Goal: Task Accomplishment & Management: Complete application form

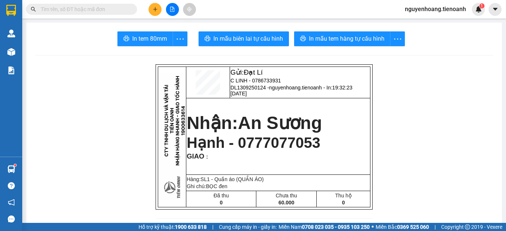
scroll to position [585, 0]
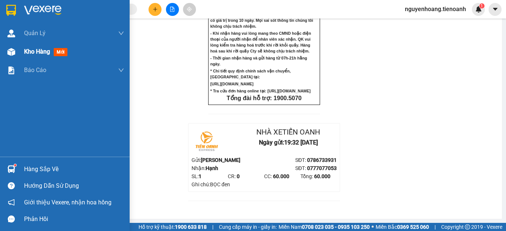
click at [40, 51] on span "Kho hàng" at bounding box center [37, 51] width 26 height 7
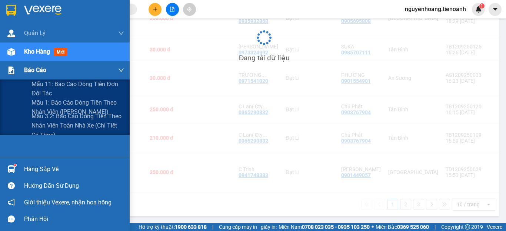
scroll to position [218, 0]
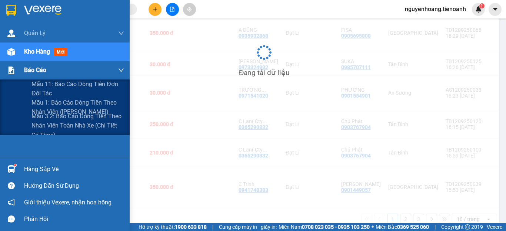
click at [40, 68] on span "Báo cáo" at bounding box center [35, 70] width 22 height 9
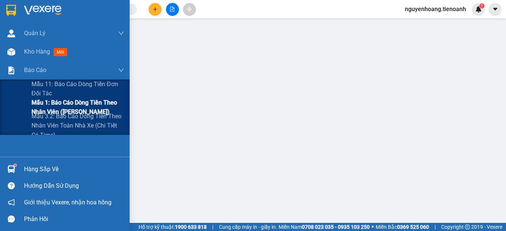
click at [56, 109] on span "Mẫu 1: Báo cáo dòng tiền theo nhân viên ([PERSON_NAME])" at bounding box center [77, 107] width 93 height 19
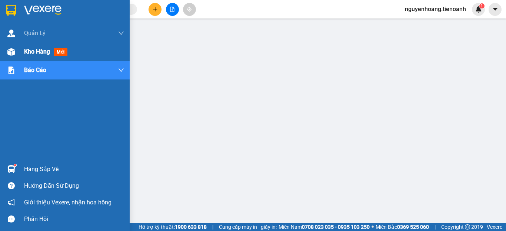
click at [24, 51] on span "Kho hàng" at bounding box center [37, 51] width 26 height 7
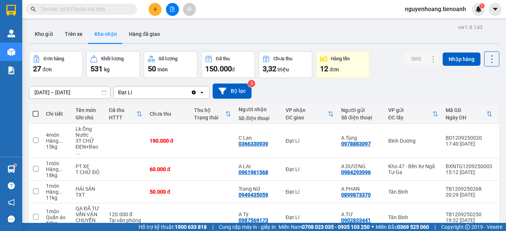
scroll to position [74, 0]
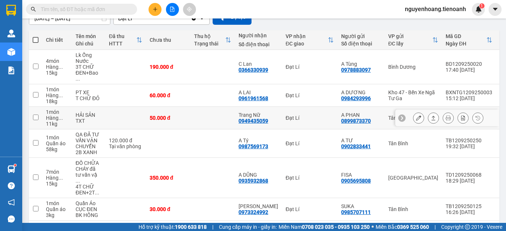
click at [429, 112] on button at bounding box center [433, 118] width 10 height 13
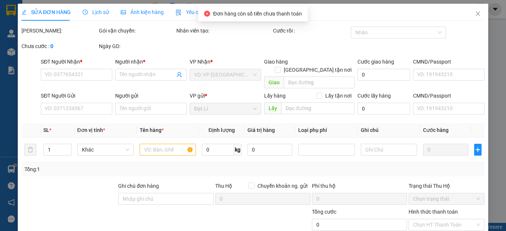
type input "0949435059"
type input "Trang Nữ"
type input "0899873370"
type input "A PHAN"
type input "50.000"
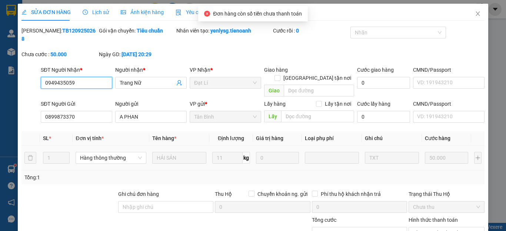
scroll to position [94, 0]
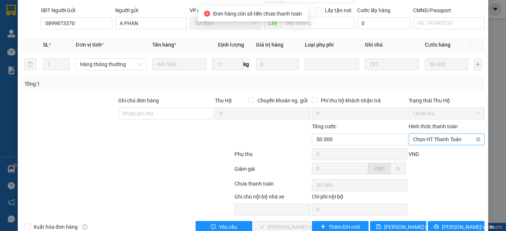
click at [424, 134] on span "Chọn HT Thanh Toán" at bounding box center [446, 139] width 67 height 11
click at [422, 136] on div "Tại văn phòng" at bounding box center [441, 138] width 66 height 8
type input "0"
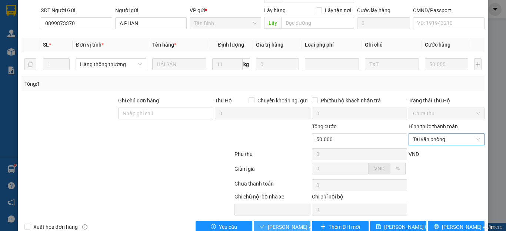
click at [289, 223] on span "Lưu và Giao hàng" at bounding box center [303, 227] width 71 height 8
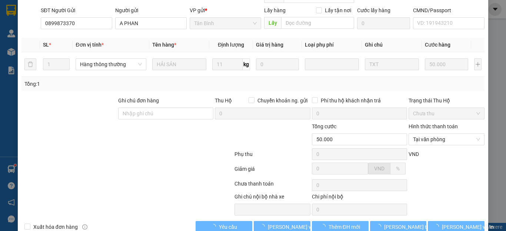
click at [105, 148] on div at bounding box center [127, 155] width 213 height 15
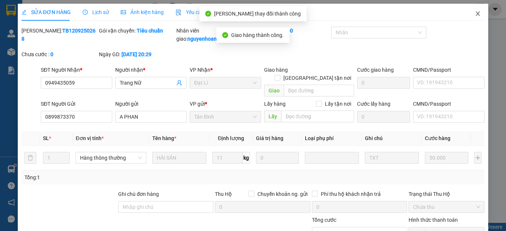
click at [475, 14] on icon "close" at bounding box center [478, 14] width 6 height 6
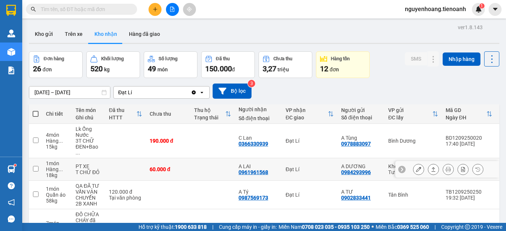
scroll to position [74, 0]
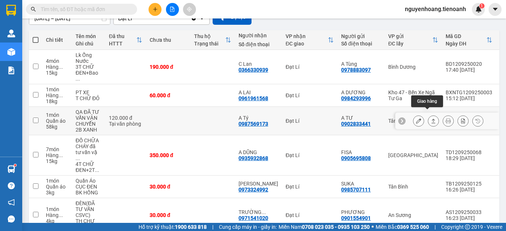
click at [431, 118] on icon at bounding box center [433, 120] width 5 height 5
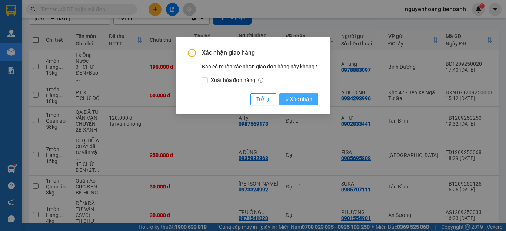
click at [298, 103] on span "Xác nhận" at bounding box center [298, 99] width 27 height 8
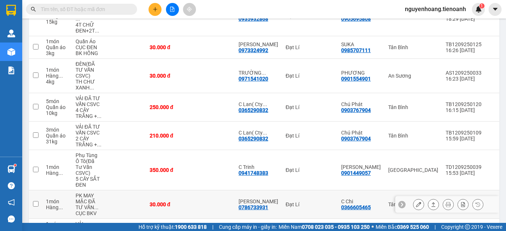
scroll to position [219, 0]
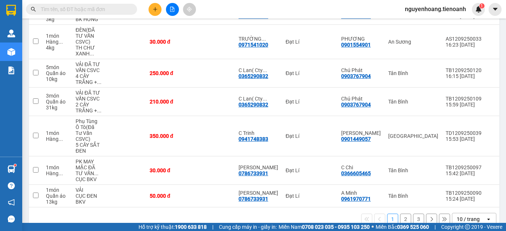
click at [403, 214] on button "2" at bounding box center [405, 219] width 11 height 11
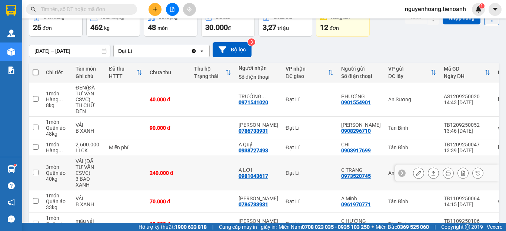
scroll to position [78, 0]
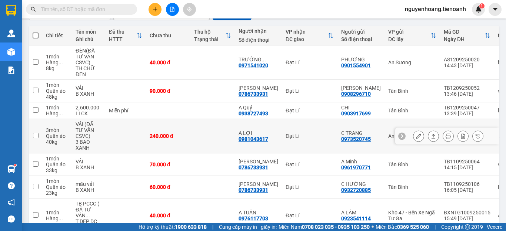
click at [199, 134] on td at bounding box center [212, 136] width 44 height 34
checkbox input "true"
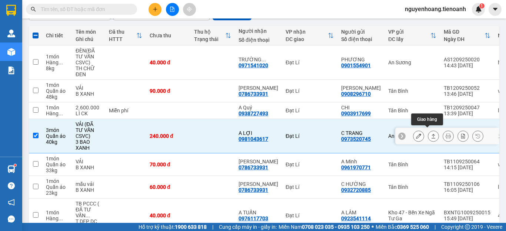
click at [431, 134] on icon at bounding box center [433, 136] width 5 height 5
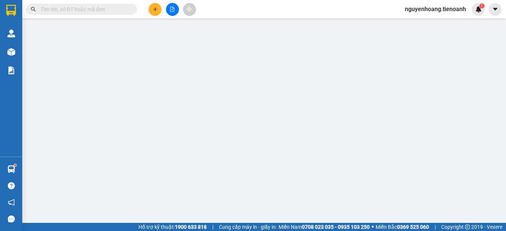
type input "0981043617"
type input "A LỢI"
type input "0973520745"
type input "C TRANG"
type input "240.000"
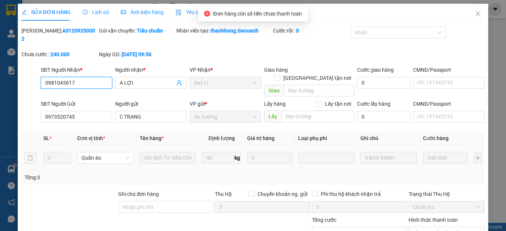
scroll to position [94, 0]
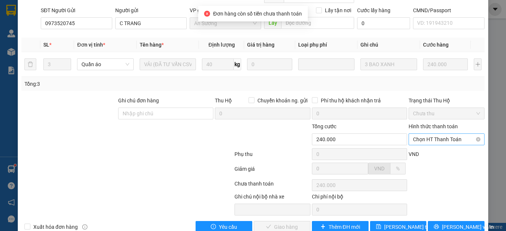
click at [415, 134] on div "Chọn HT Thanh Toán" at bounding box center [446, 140] width 76 height 12
click at [416, 135] on div "Tại văn phòng" at bounding box center [441, 138] width 66 height 8
type input "0"
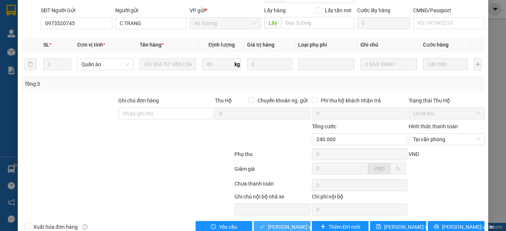
click at [289, 221] on button "Lưu và Giao hàng" at bounding box center [282, 227] width 57 height 12
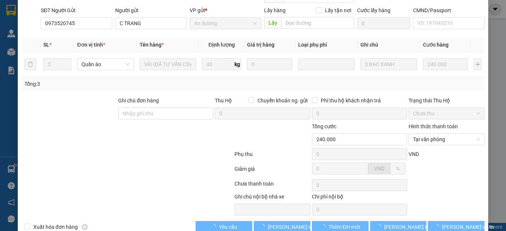
click at [121, 163] on div at bounding box center [127, 170] width 213 height 15
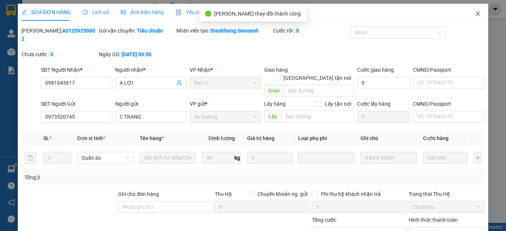
click at [475, 16] on icon "close" at bounding box center [478, 14] width 6 height 6
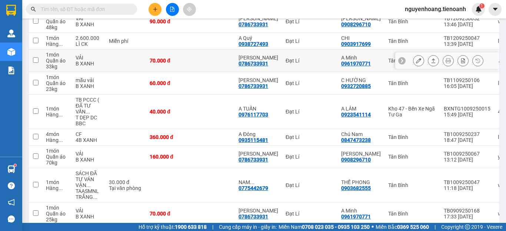
scroll to position [184, 0]
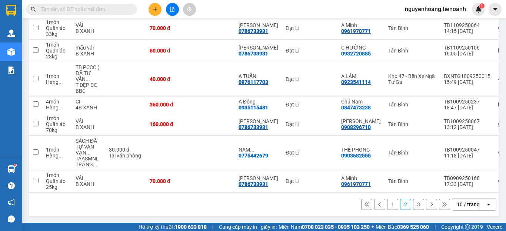
click at [413, 204] on button "3" at bounding box center [418, 204] width 11 height 11
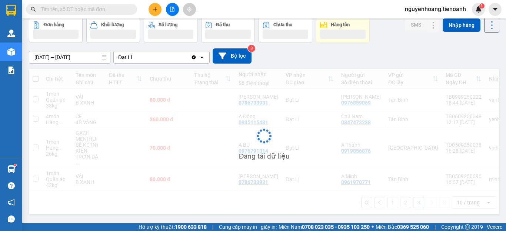
scroll to position [34, 0]
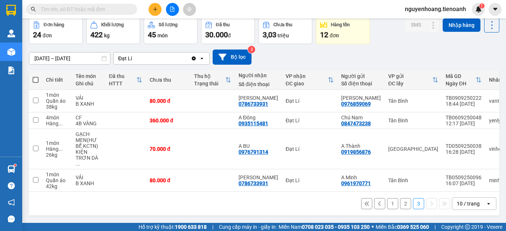
click at [400, 200] on button "2" at bounding box center [405, 203] width 11 height 11
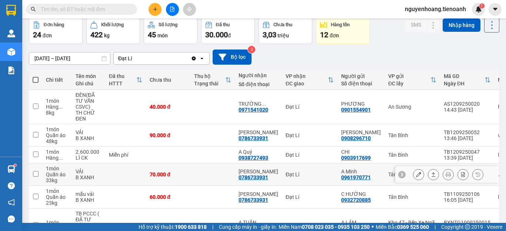
scroll to position [71, 0]
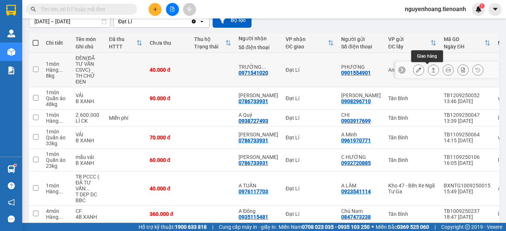
click at [431, 68] on icon at bounding box center [433, 69] width 5 height 5
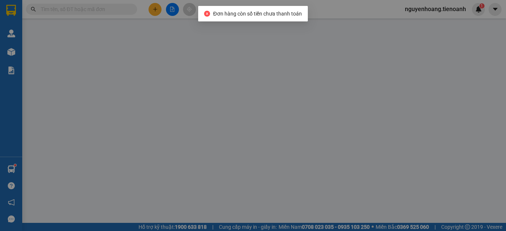
type input "0971541020"
type input "TRƯỜNG GIANG"
type input "0901554901"
type input "PHƯƠNG"
type input "40.000"
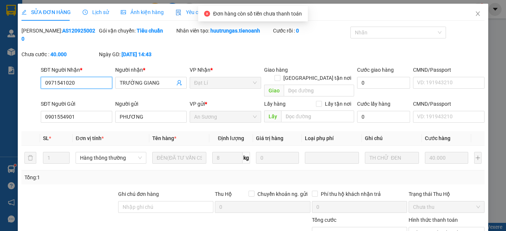
scroll to position [94, 0]
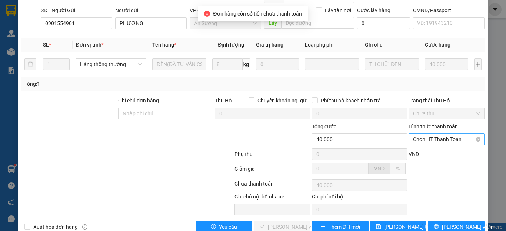
click at [440, 134] on span "Chọn HT Thanh Toán" at bounding box center [446, 139] width 67 height 11
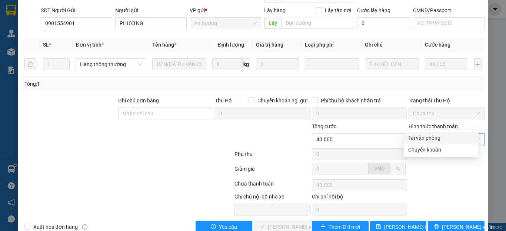
click at [439, 135] on div "Tại văn phòng" at bounding box center [441, 138] width 66 height 8
type input "0"
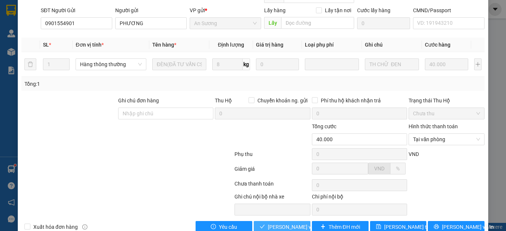
drag, startPoint x: 300, startPoint y: 203, endPoint x: 291, endPoint y: 207, distance: 8.9
click at [298, 204] on div "Total Paid Fee 0 Total UnPaid Fee 40.000 Cash Collection Total Fee Mã ĐH: AS120…" at bounding box center [252, 83] width 463 height 300
click at [288, 223] on span "Lưu và Giao hàng" at bounding box center [303, 227] width 71 height 8
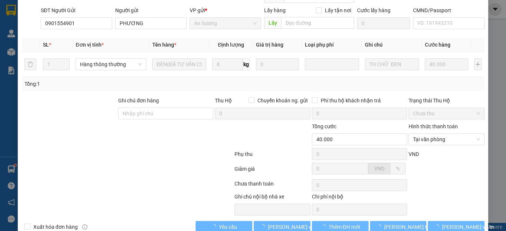
click at [98, 163] on div at bounding box center [127, 170] width 213 height 15
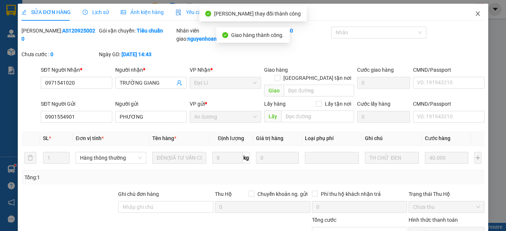
click at [475, 16] on icon "close" at bounding box center [478, 14] width 6 height 6
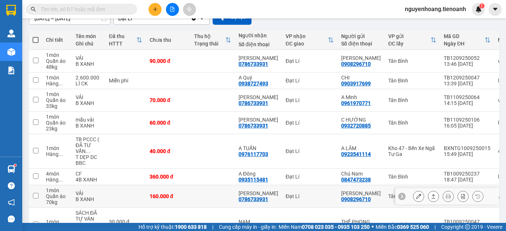
scroll to position [172, 0]
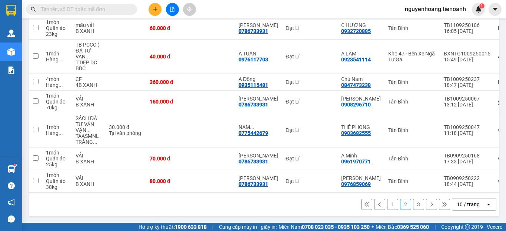
click at [387, 201] on button "1" at bounding box center [392, 204] width 11 height 11
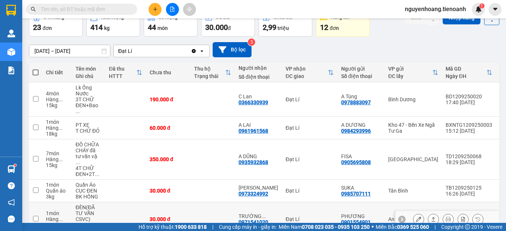
scroll to position [78, 0]
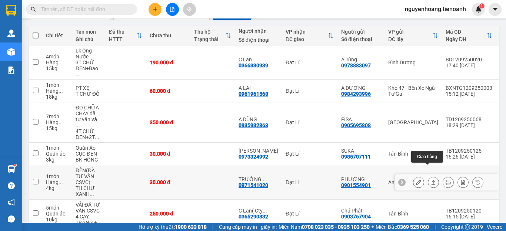
click at [431, 180] on icon at bounding box center [433, 182] width 5 height 5
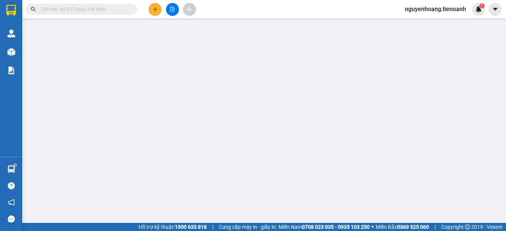
type input "0971541020"
type input "TRƯỜNG GIANG"
type input "0901554901"
type input "PHƯƠNG"
type input "30.000"
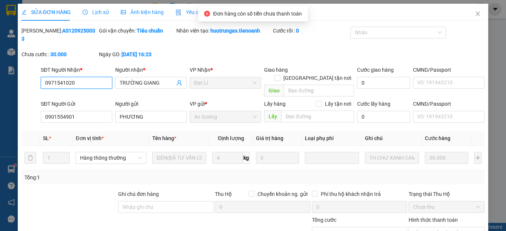
scroll to position [94, 0]
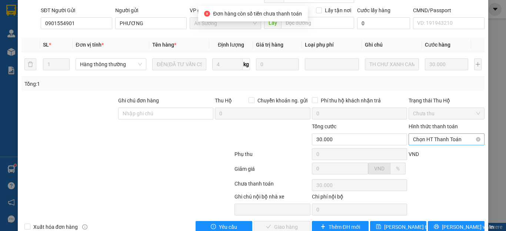
click at [425, 134] on span "Chọn HT Thanh Toán" at bounding box center [446, 139] width 67 height 11
click at [425, 135] on div "Tại văn phòng" at bounding box center [441, 138] width 66 height 8
type input "0"
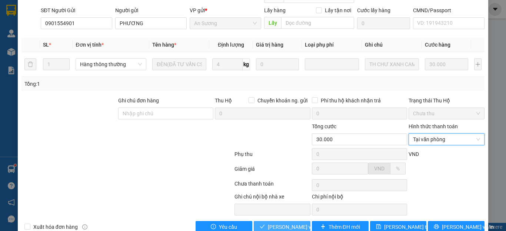
click at [286, 221] on button "Lưu và Giao hàng" at bounding box center [282, 227] width 57 height 12
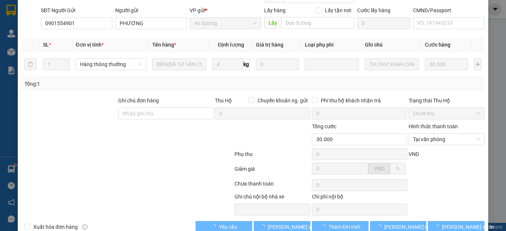
click at [168, 178] on div at bounding box center [127, 185] width 213 height 15
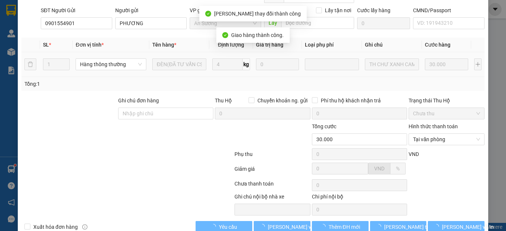
scroll to position [0, 0]
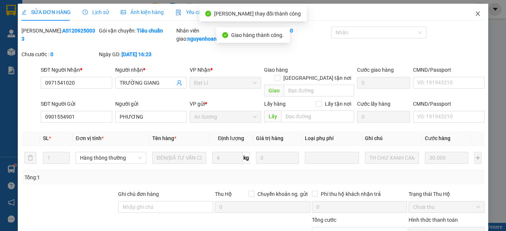
click at [475, 17] on icon "close" at bounding box center [478, 14] width 6 height 6
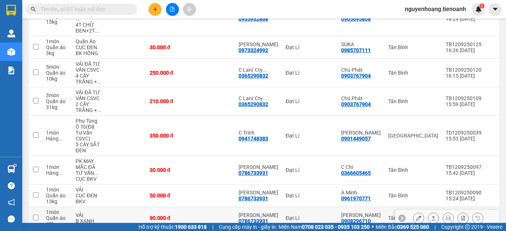
scroll to position [207, 0]
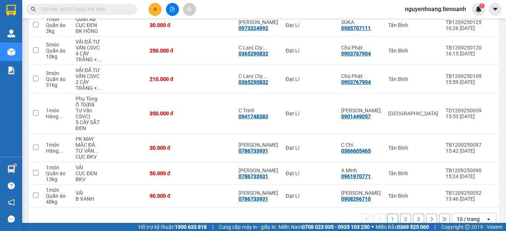
click at [401, 214] on button "2" at bounding box center [405, 219] width 11 height 11
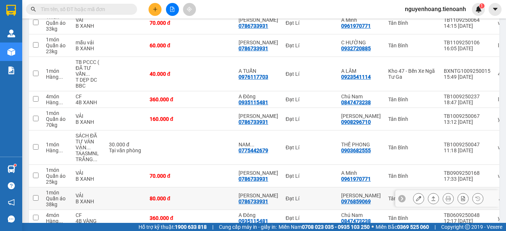
scroll to position [166, 0]
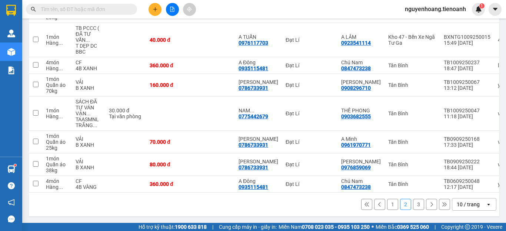
click at [415, 206] on button "3" at bounding box center [418, 204] width 11 height 11
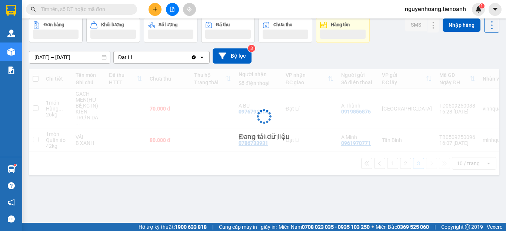
scroll to position [34, 0]
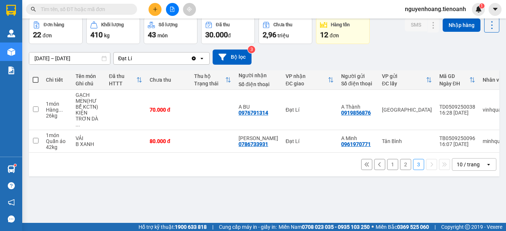
click at [380, 162] on div "1 2 3 10 / trang open" at bounding box center [264, 164] width 464 height 13
click at [387, 161] on button "1" at bounding box center [392, 164] width 11 height 11
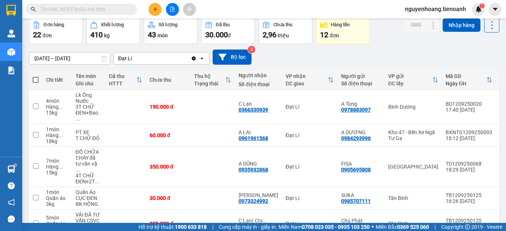
scroll to position [0, 0]
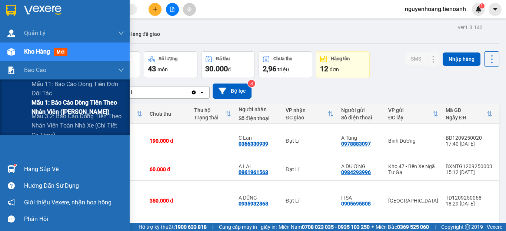
click at [51, 103] on span "Mẫu 1: Báo cáo dòng tiền theo nhân viên ([PERSON_NAME])" at bounding box center [77, 107] width 93 height 19
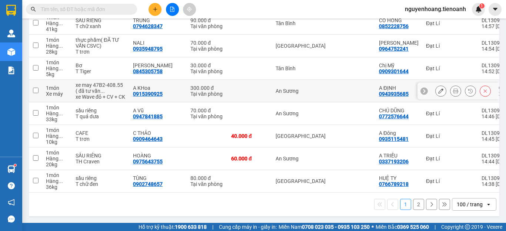
scroll to position [2311, 0]
click at [415, 206] on button "2" at bounding box center [418, 204] width 11 height 11
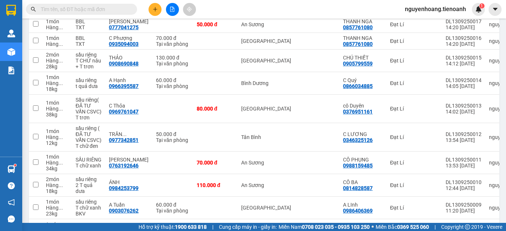
scroll to position [484, 0]
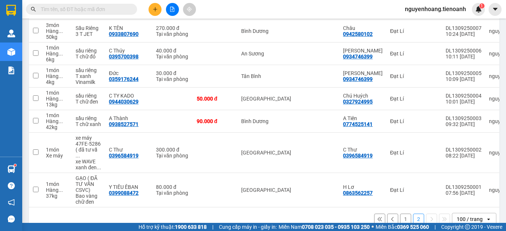
click at [400, 214] on button "1" at bounding box center [405, 219] width 11 height 11
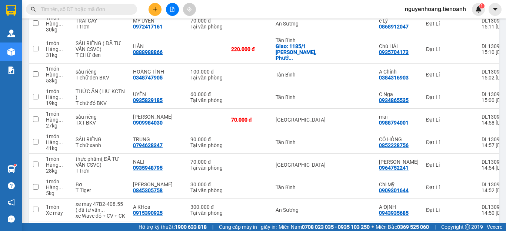
scroll to position [2311, 0]
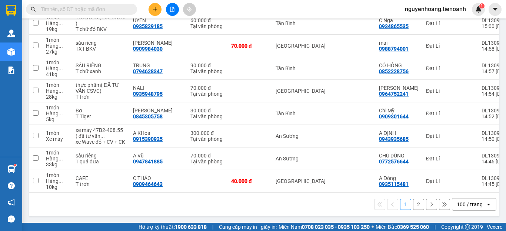
click at [413, 205] on button "2" at bounding box center [418, 204] width 11 height 11
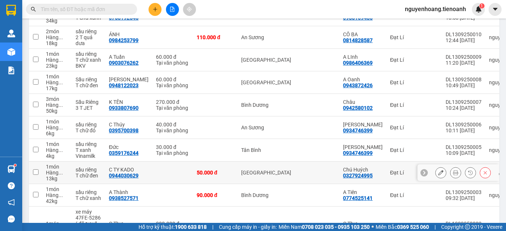
scroll to position [484, 0]
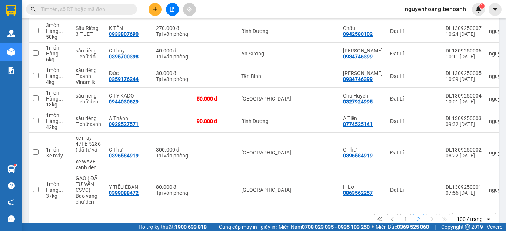
click at [400, 214] on button "1" at bounding box center [405, 219] width 11 height 11
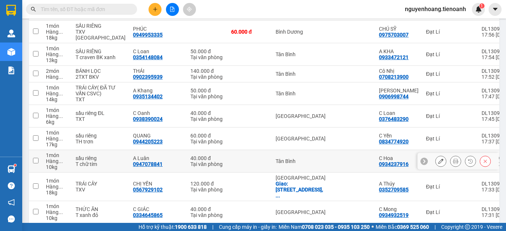
scroll to position [259, 0]
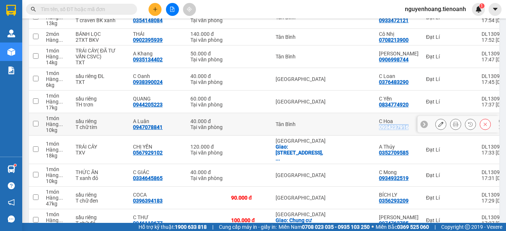
drag, startPoint x: 371, startPoint y: 128, endPoint x: 339, endPoint y: 128, distance: 32.6
click at [375, 128] on td "C Hoa 0934237916" at bounding box center [398, 124] width 47 height 23
checkbox input "true"
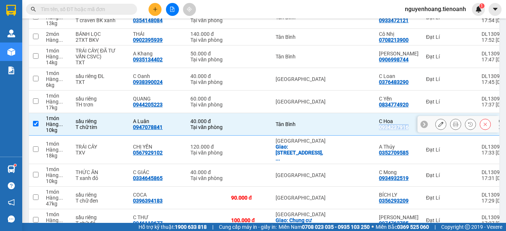
copy div "0934237916"
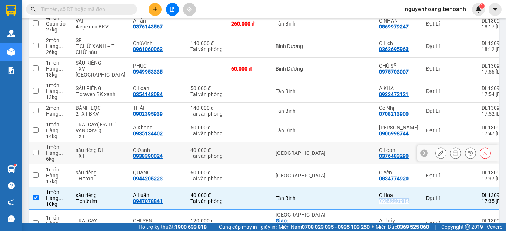
scroll to position [222, 0]
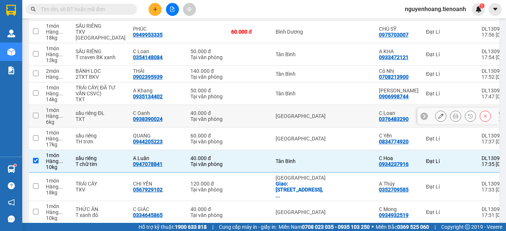
click at [227, 118] on td at bounding box center [249, 116] width 44 height 23
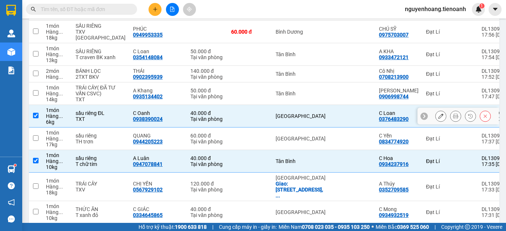
click at [227, 117] on td at bounding box center [249, 116] width 44 height 23
checkbox input "false"
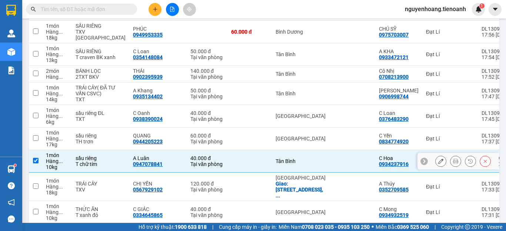
click at [190, 164] on div "Tại văn phòng" at bounding box center [206, 164] width 33 height 6
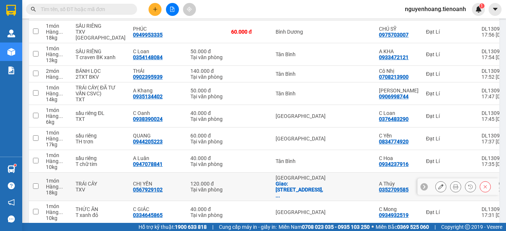
scroll to position [259, 0]
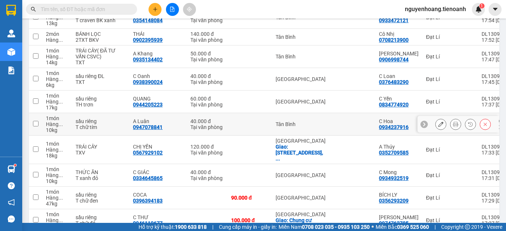
click at [227, 131] on td at bounding box center [249, 124] width 44 height 23
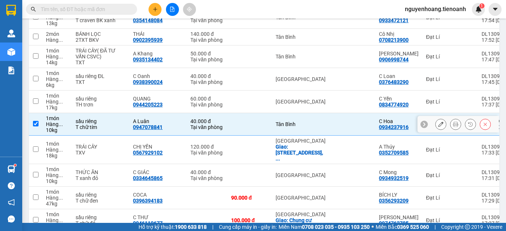
click at [227, 131] on td at bounding box center [249, 124] width 44 height 23
checkbox input "false"
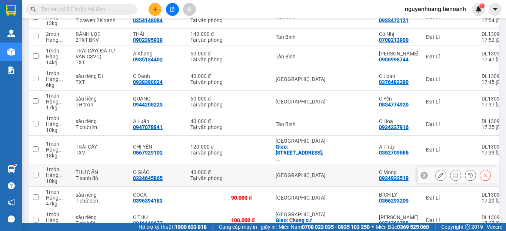
click at [189, 173] on td "40.000 đ Tại văn phòng" at bounding box center [207, 175] width 41 height 23
checkbox input "true"
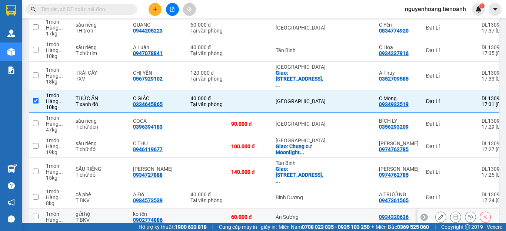
scroll to position [444, 0]
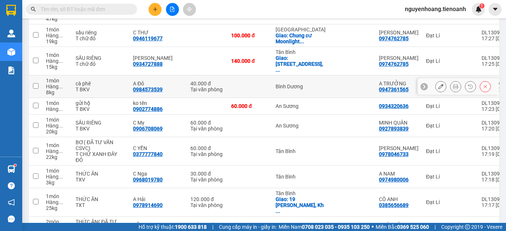
click at [275, 84] on div "Bình Dương" at bounding box center [300, 87] width 51 height 6
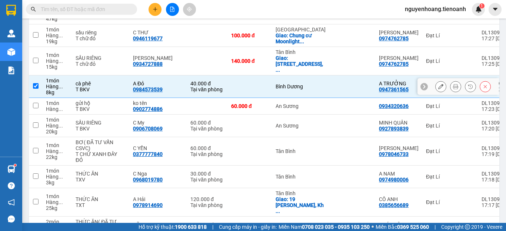
click at [331, 76] on td at bounding box center [353, 87] width 44 height 23
checkbox input "false"
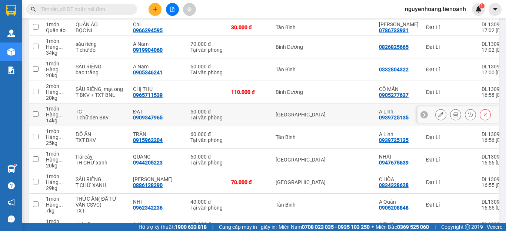
scroll to position [963, 0]
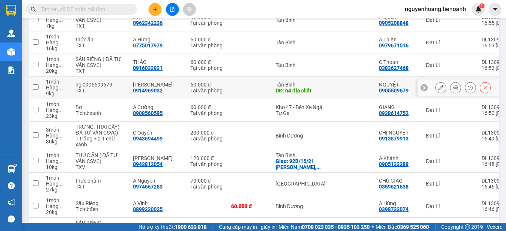
click at [227, 99] on td at bounding box center [249, 88] width 44 height 23
checkbox input "true"
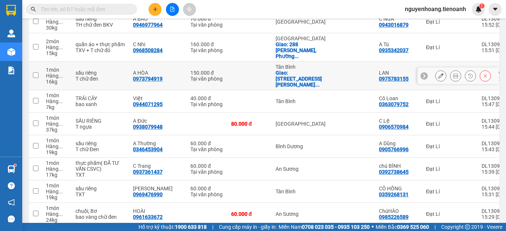
scroll to position [1666, 0]
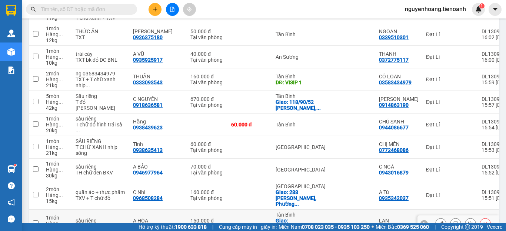
click at [227, 91] on td at bounding box center [249, 79] width 44 height 23
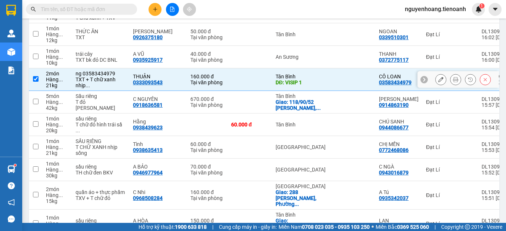
checkbox input "true"
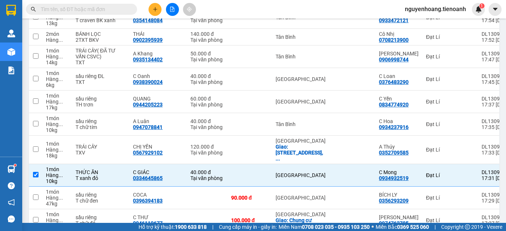
scroll to position [407, 0]
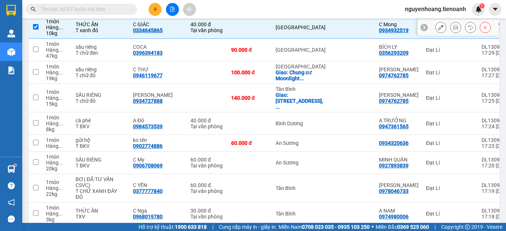
click at [227, 27] on td at bounding box center [249, 27] width 44 height 23
checkbox input "false"
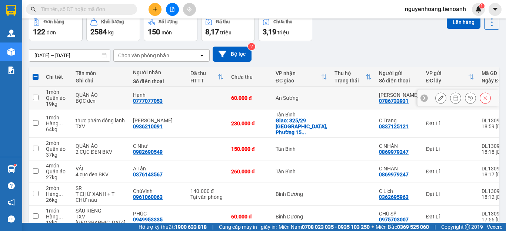
scroll to position [0, 0]
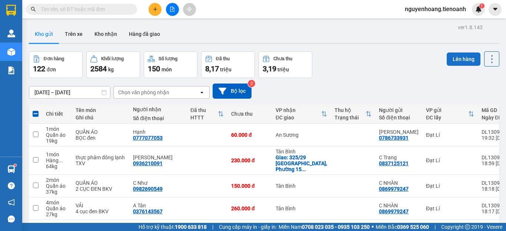
click at [461, 56] on button "Lên hàng" at bounding box center [463, 59] width 34 height 13
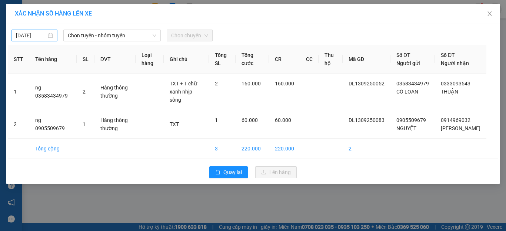
click at [43, 38] on body "Kết quả tìm kiếm ( 0 ) Bộ lọc No Data nguyenhoang.tienoanh 1 Quản [PERSON_NAME]…" at bounding box center [253, 115] width 506 height 231
type input "[DATE]"
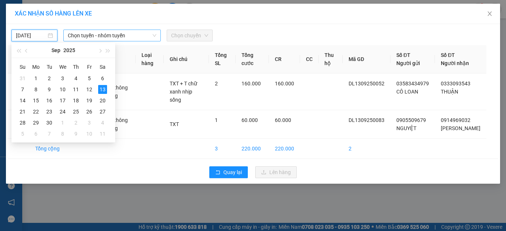
click at [102, 36] on span "Chọn tuyến - nhóm tuyến" at bounding box center [112, 35] width 88 height 11
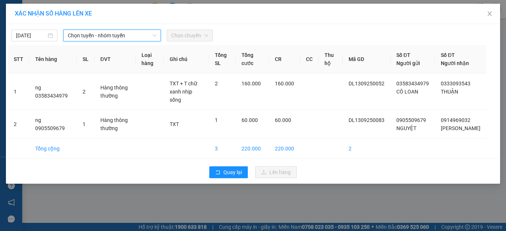
click at [141, 36] on span "Chọn tuyến - nhóm tuyến" at bounding box center [112, 35] width 88 height 11
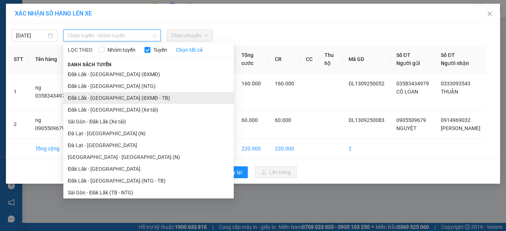
click at [131, 96] on li "Đăk Lăk - [GEOGRAPHIC_DATA] (BXMĐ - TB)" at bounding box center [148, 98] width 170 height 12
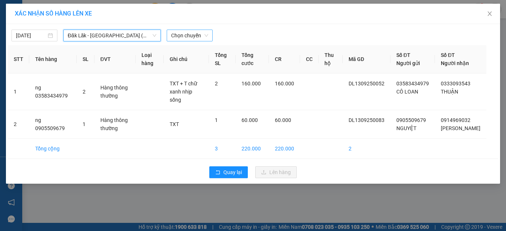
click at [187, 35] on span "Chọn chuyến" at bounding box center [189, 35] width 37 height 11
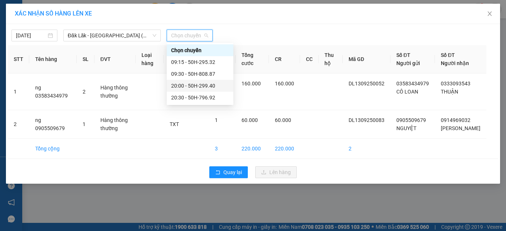
click at [197, 86] on div "20:00 - 50H-299.40" at bounding box center [200, 86] width 58 height 8
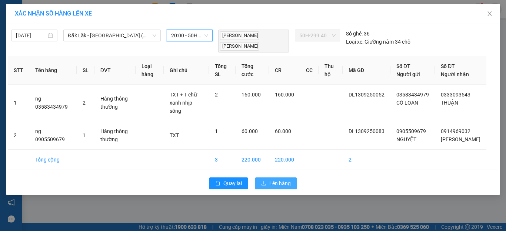
click at [277, 184] on span "Lên hàng" at bounding box center [279, 184] width 21 height 8
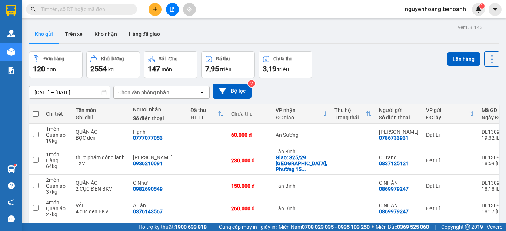
click at [36, 113] on span at bounding box center [36, 114] width 6 height 6
click at [36, 110] on input "checkbox" at bounding box center [36, 110] width 0 height 0
checkbox input "true"
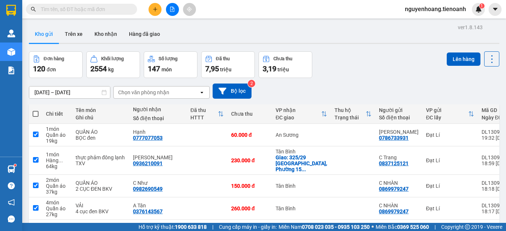
checkbox input "true"
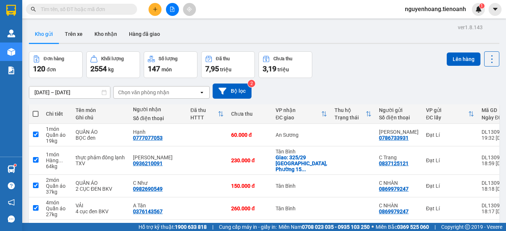
checkbox input "true"
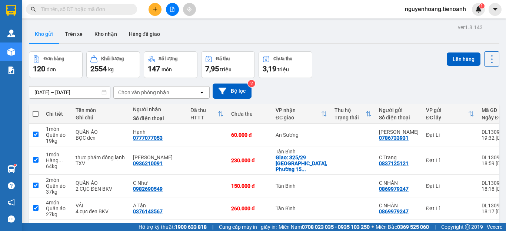
checkbox input "true"
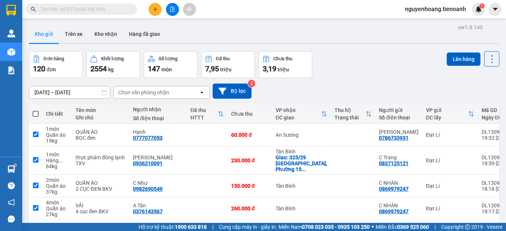
checkbox input "true"
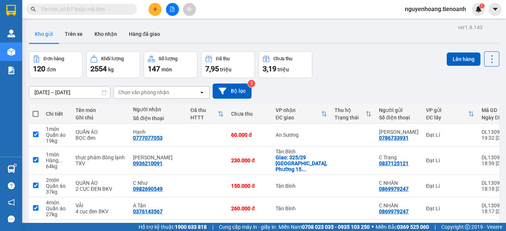
checkbox input "true"
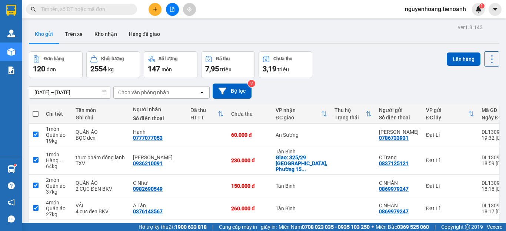
checkbox input "true"
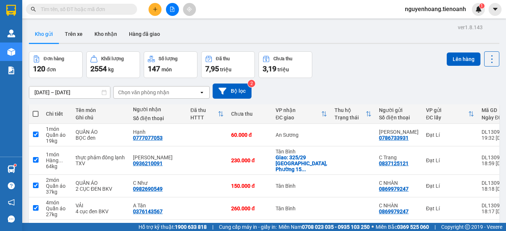
checkbox input "true"
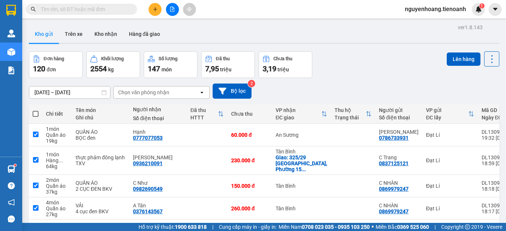
checkbox input "true"
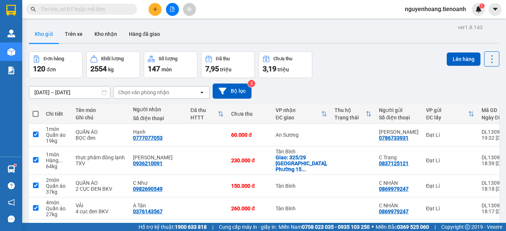
checkbox input "true"
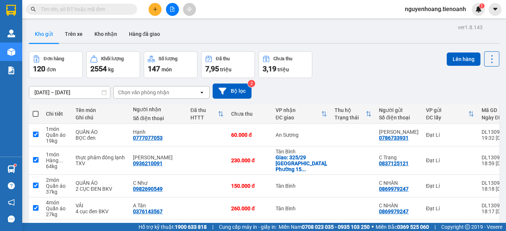
checkbox input "true"
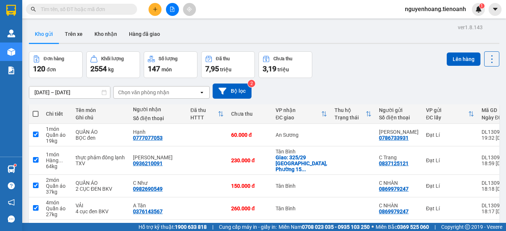
checkbox input "true"
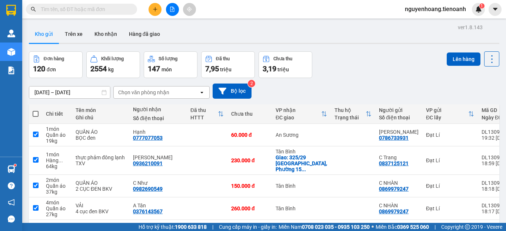
checkbox input "true"
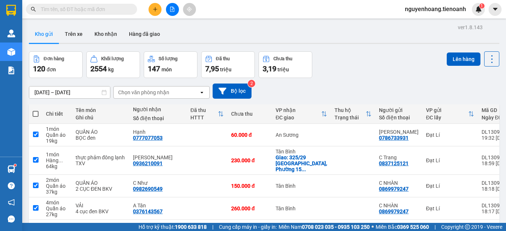
checkbox input "true"
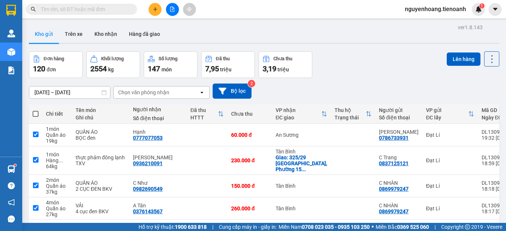
checkbox input "true"
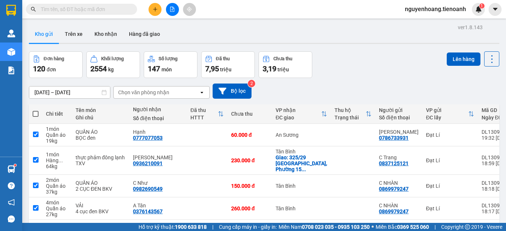
checkbox input "true"
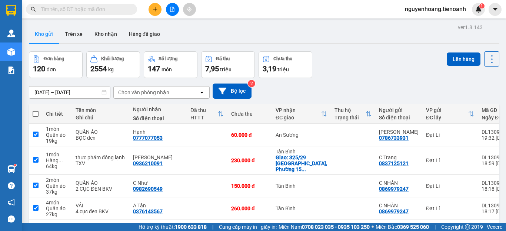
checkbox input "true"
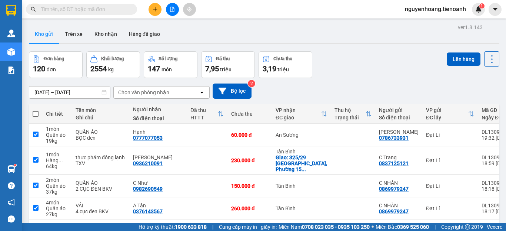
checkbox input "true"
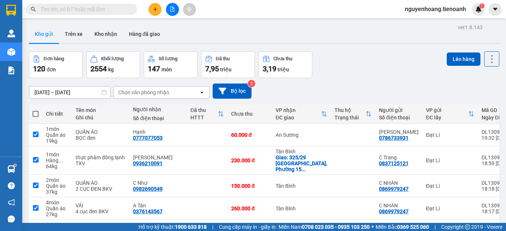
checkbox input "true"
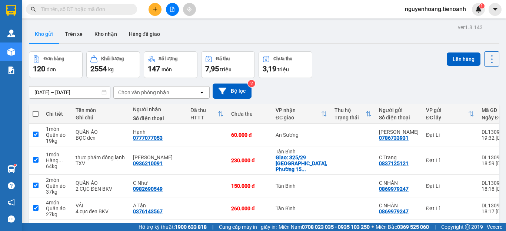
checkbox input "true"
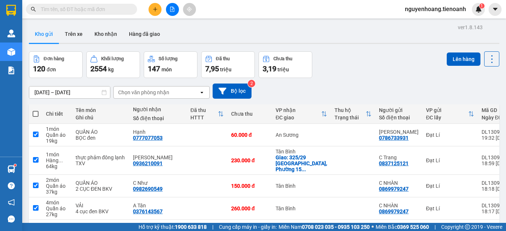
checkbox input "true"
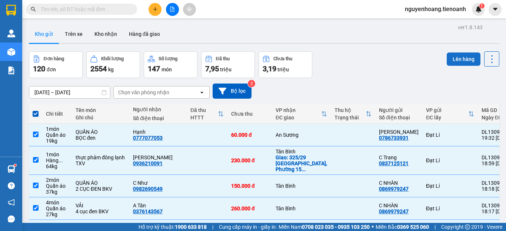
click at [450, 61] on button "Lên hàng" at bounding box center [463, 59] width 34 height 13
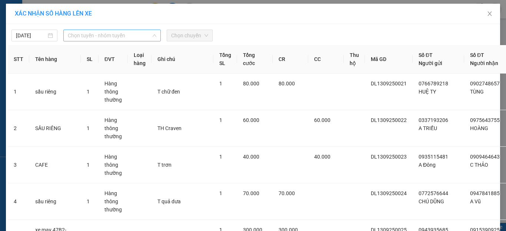
click at [87, 34] on span "Chọn tuyến - nhóm tuyến" at bounding box center [112, 35] width 88 height 11
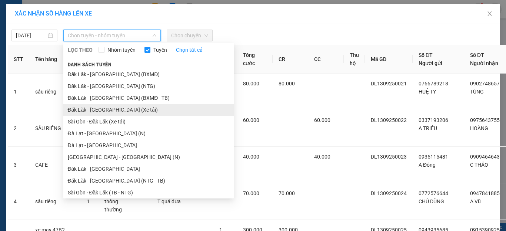
click at [110, 111] on li "Đăk Lăk - [GEOGRAPHIC_DATA] (Xe tải)" at bounding box center [148, 110] width 170 height 12
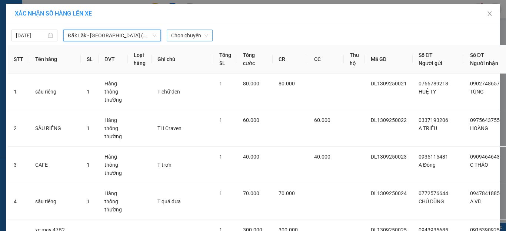
click at [190, 36] on span "Chọn chuyến" at bounding box center [189, 35] width 37 height 11
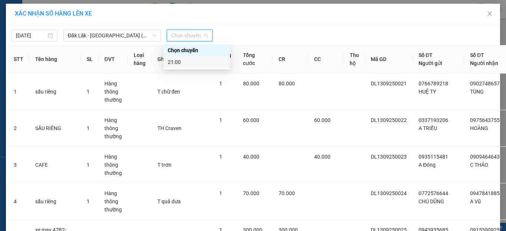
click at [190, 61] on div "21:00" at bounding box center [197, 62] width 58 height 8
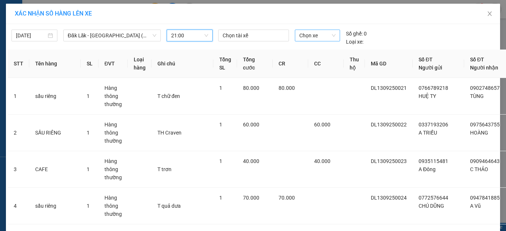
click at [306, 37] on span "Chọn xe" at bounding box center [317, 35] width 36 height 11
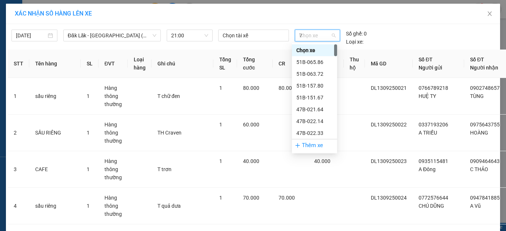
type input "79"
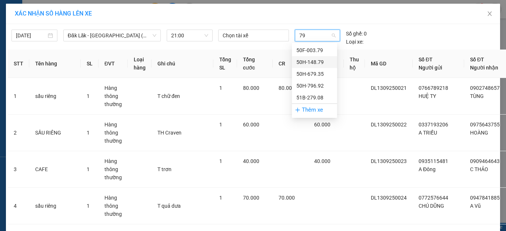
click at [324, 61] on div "50H-148.79" at bounding box center [314, 62] width 36 height 8
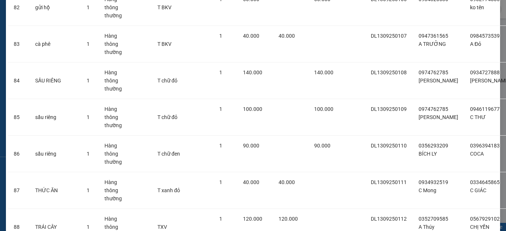
scroll to position [3521, 0]
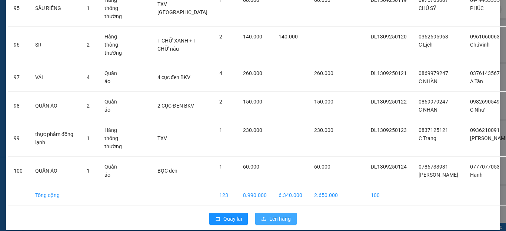
click at [279, 215] on span "Lên hàng" at bounding box center [279, 219] width 21 height 8
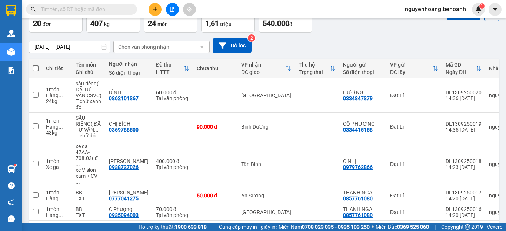
scroll to position [43, 0]
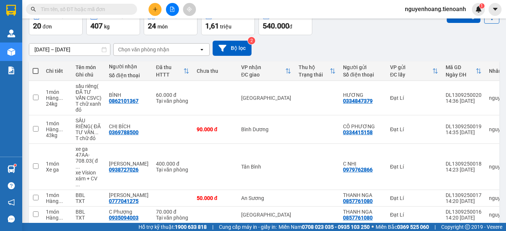
click at [31, 71] on th at bounding box center [35, 71] width 13 height 20
click at [40, 71] on th at bounding box center [35, 71] width 13 height 20
click at [36, 71] on span at bounding box center [36, 71] width 6 height 6
click at [36, 67] on input "checkbox" at bounding box center [36, 67] width 0 height 0
checkbox input "true"
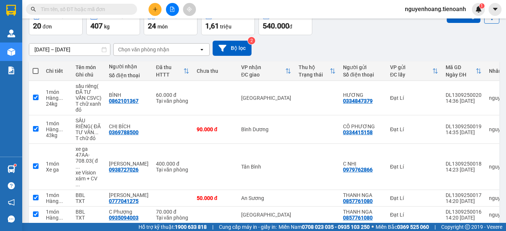
checkbox input "true"
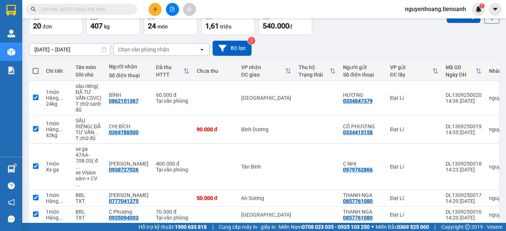
checkbox input "true"
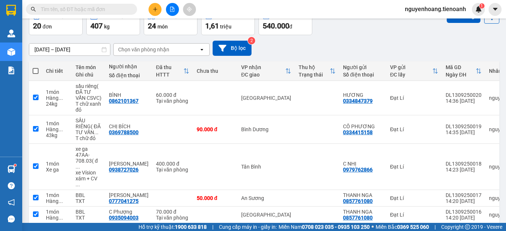
checkbox input "true"
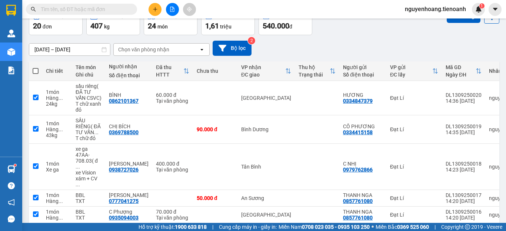
checkbox input "true"
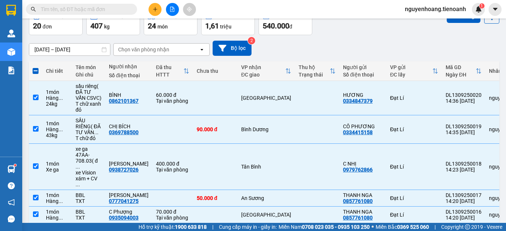
scroll to position [0, 0]
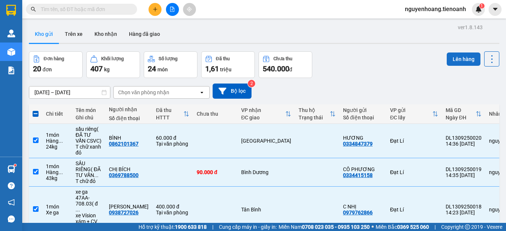
click at [454, 62] on button "Lên hàng" at bounding box center [463, 59] width 34 height 13
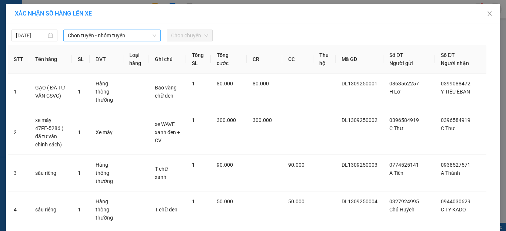
click at [109, 36] on span "Chọn tuyến - nhóm tuyến" at bounding box center [112, 35] width 88 height 11
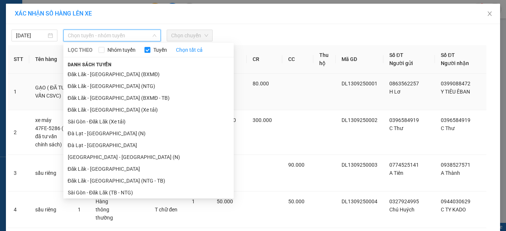
click at [122, 108] on li "Đăk Lăk - [GEOGRAPHIC_DATA] (Xe tải)" at bounding box center [148, 110] width 170 height 12
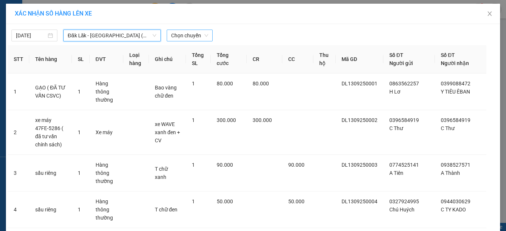
click at [186, 37] on span "Chọn chuyến" at bounding box center [189, 35] width 37 height 11
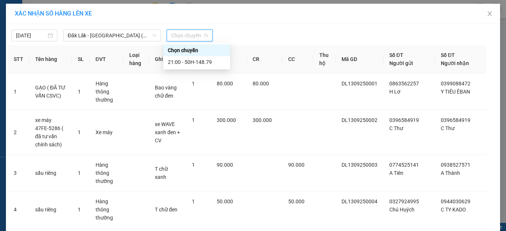
click at [186, 58] on div "21:00 - 50H-148.79" at bounding box center [197, 62] width 58 height 8
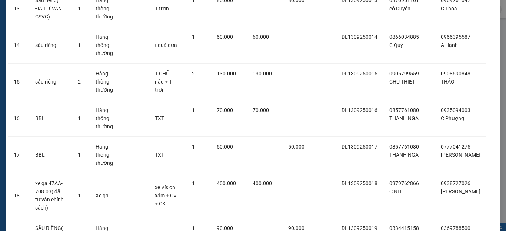
scroll to position [634, 0]
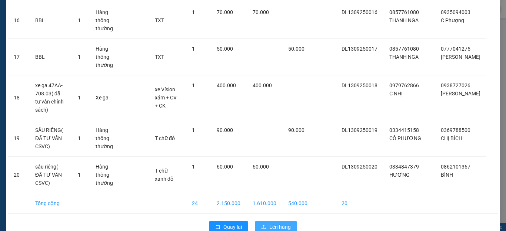
click at [282, 223] on span "Lên hàng" at bounding box center [279, 227] width 21 height 8
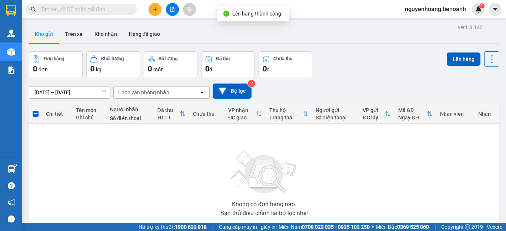
click at [362, 66] on div "Đơn hàng 0 đơn Khối lượng 0 kg Số lượng 0 món Đã thu 0 đ Chưa thu 0 đ Lên hàng" at bounding box center [264, 64] width 470 height 27
click at [112, 34] on button "Kho nhận" at bounding box center [105, 34] width 34 height 18
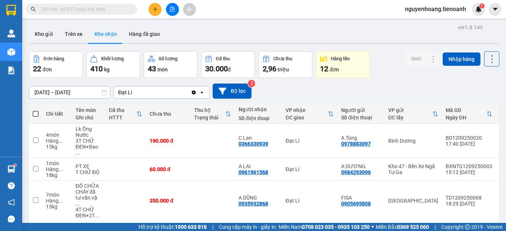
click at [73, 33] on button "Trên xe" at bounding box center [74, 34] width 30 height 18
type input "[DATE] – [DATE]"
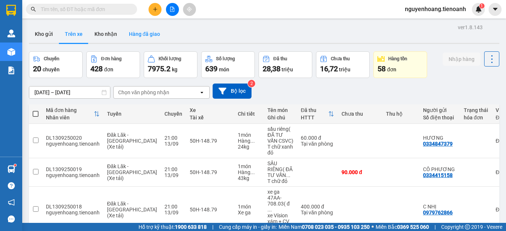
click at [146, 37] on button "Hàng đã giao" at bounding box center [144, 34] width 43 height 18
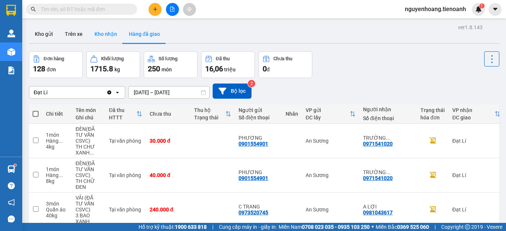
click at [104, 37] on button "Kho nhận" at bounding box center [105, 34] width 34 height 18
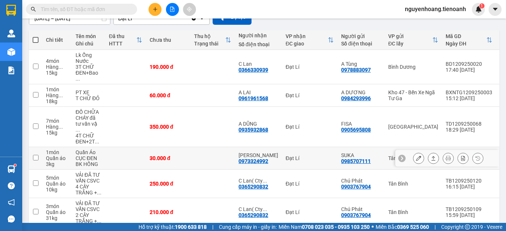
scroll to position [37, 0]
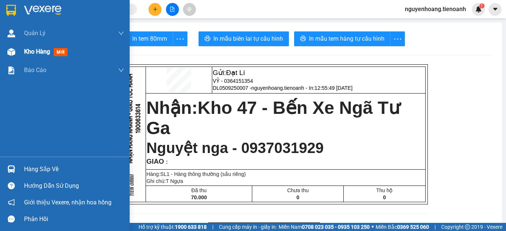
click at [29, 52] on span "Kho hàng" at bounding box center [37, 51] width 26 height 7
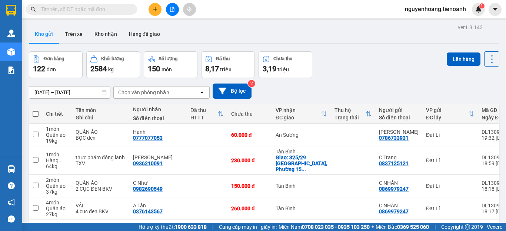
click at [145, 36] on button "Hàng đã giao" at bounding box center [144, 34] width 43 height 18
